Goal: Find specific page/section: Find specific page/section

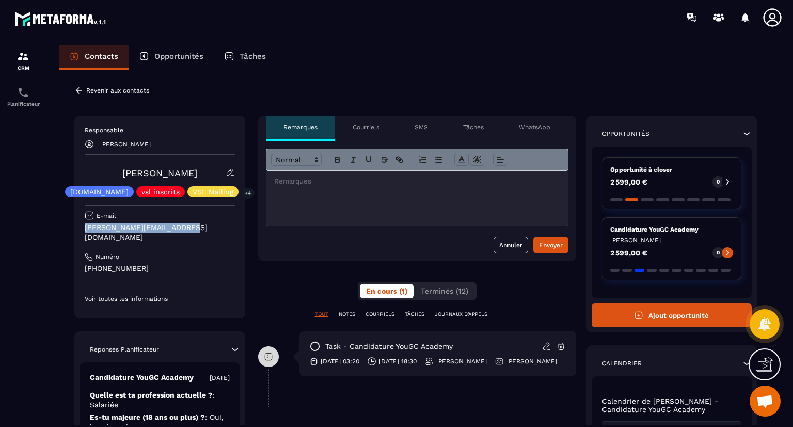
drag, startPoint x: 194, startPoint y: 226, endPoint x: 82, endPoint y: 226, distance: 112.6
click at [82, 226] on div "Responsable Najoua Fouillat [PERSON_NAME] [DOMAIN_NAME] vsl inscrits VSL Mailin…" at bounding box center [159, 217] width 171 height 202
copy p "[PERSON_NAME][EMAIL_ADDRESS][DOMAIN_NAME]"
click at [79, 91] on icon at bounding box center [78, 90] width 9 height 9
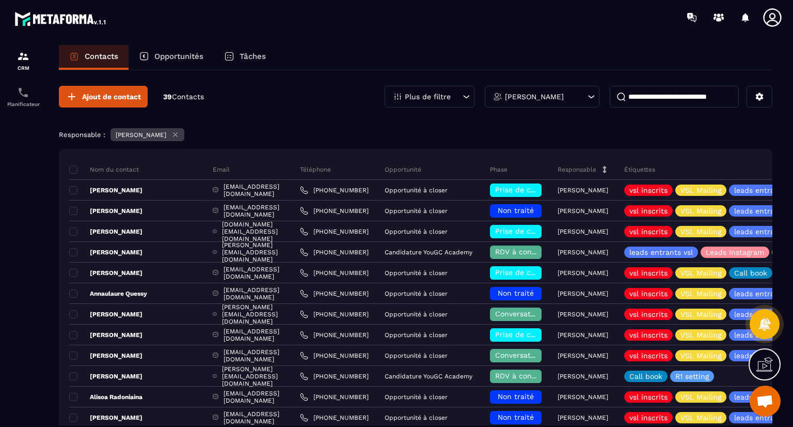
click at [638, 95] on input at bounding box center [674, 97] width 129 height 22
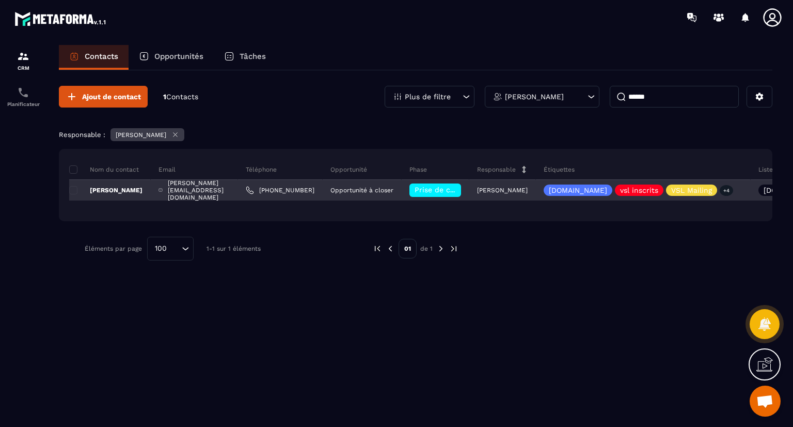
type input "******"
click at [238, 184] on div "[PERSON_NAME][EMAIL_ADDRESS][DOMAIN_NAME]" at bounding box center [194, 190] width 87 height 21
click at [126, 189] on p "[PERSON_NAME]" at bounding box center [105, 190] width 73 height 8
